Goal: Transaction & Acquisition: Purchase product/service

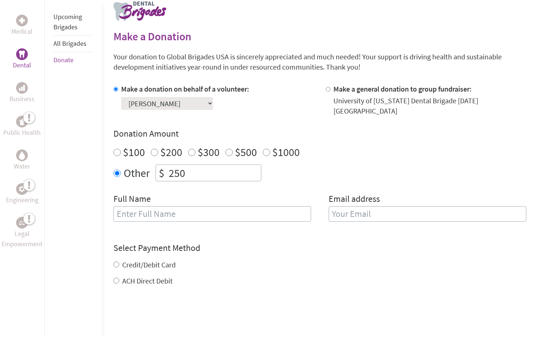
scroll to position [154, 0]
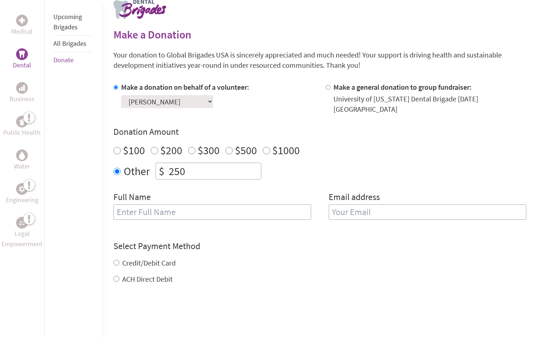
type input "v"
click at [211, 214] on div "Full Name" at bounding box center [212, 209] width 198 height 37
click at [203, 204] on input "text" at bounding box center [212, 211] width 198 height 15
type input "[PERSON_NAME]"
type input "[EMAIL_ADDRESS][DOMAIN_NAME]"
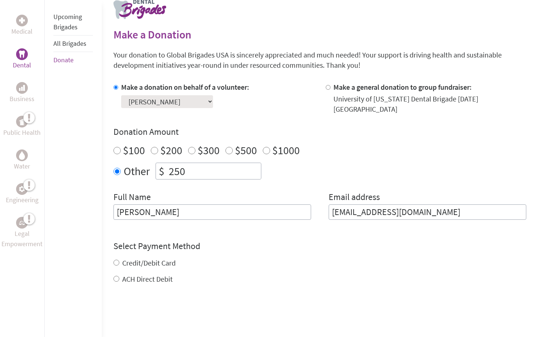
click at [119, 258] on div "Credit/Debit Card ACH Direct Debit" at bounding box center [319, 271] width 413 height 26
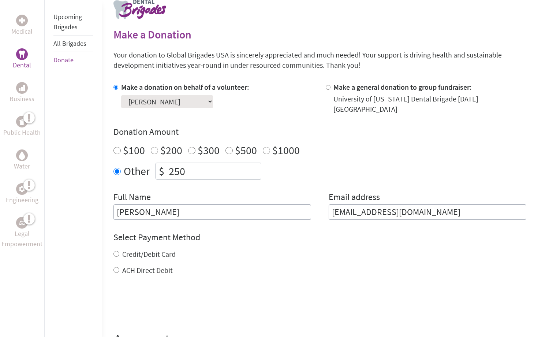
click at [117, 251] on input "Credit/Debit Card" at bounding box center [116, 254] width 6 height 6
radio input "true"
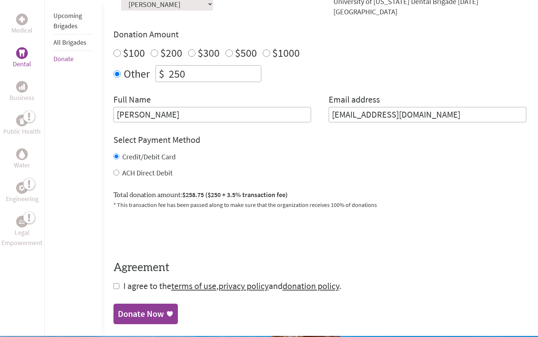
scroll to position [255, 0]
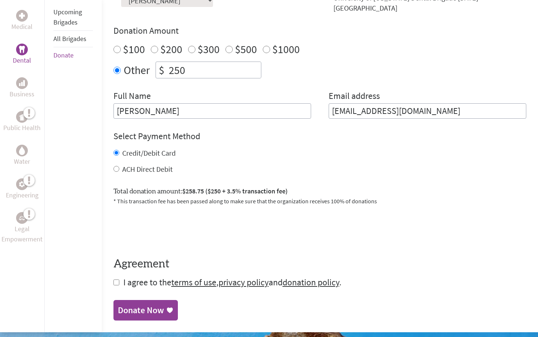
click at [121, 276] on form "Make a donation on behalf of a volunteer: Select a volunteer... [PERSON_NAME] […" at bounding box center [319, 134] width 413 height 307
click at [117, 279] on input "checkbox" at bounding box center [116, 282] width 6 height 6
checkbox input "true"
click at [130, 300] on link "Donate Now" at bounding box center [145, 310] width 64 height 20
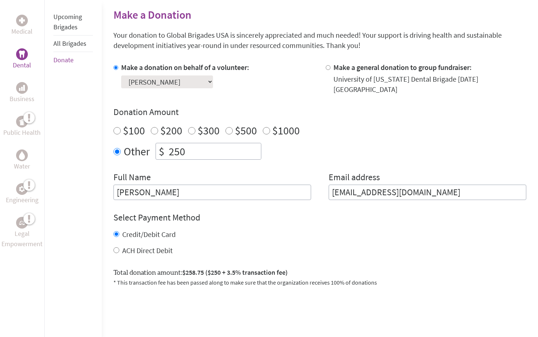
scroll to position [176, 0]
